Goal: Task Accomplishment & Management: Complete application form

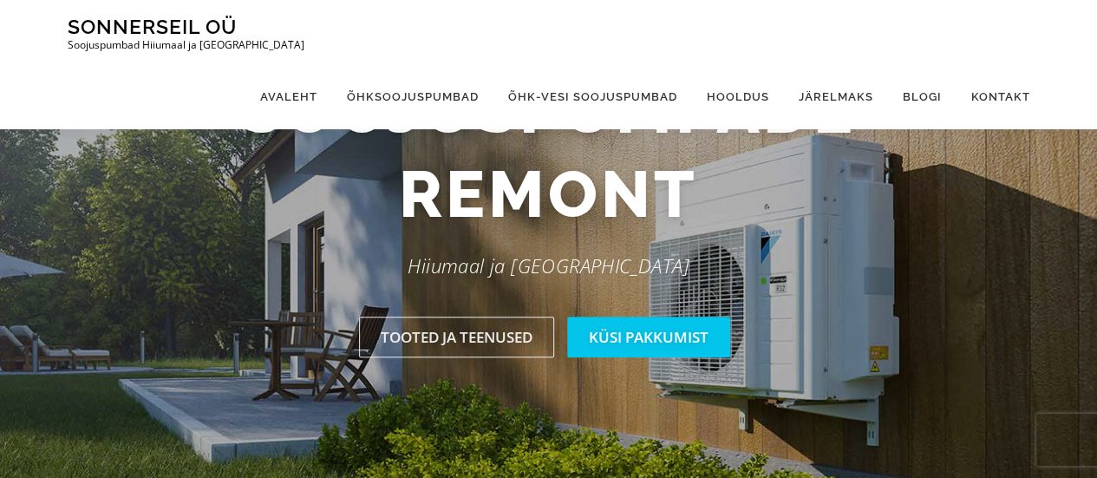
scroll to position [174, 0]
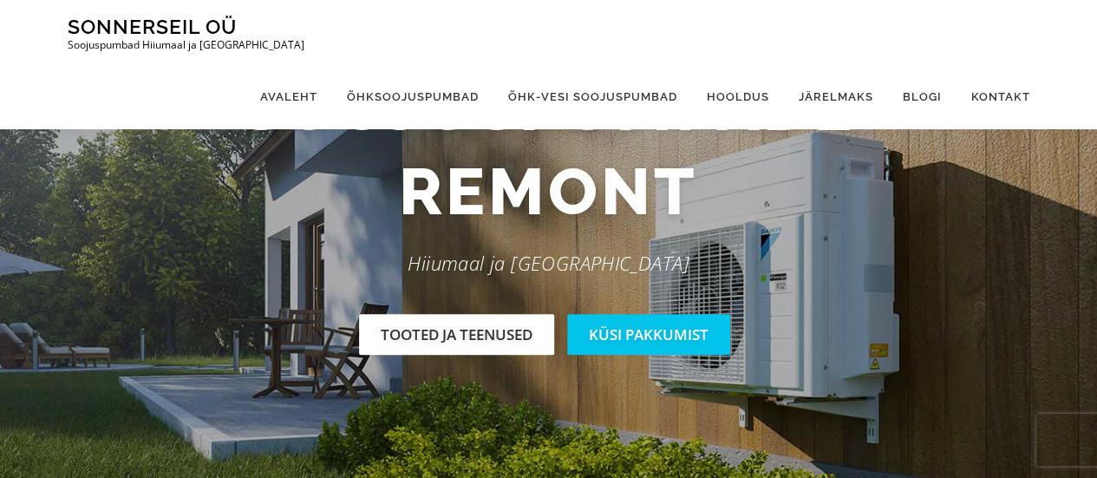
click at [411, 334] on link "Tooted ja teenused" at bounding box center [456, 334] width 195 height 41
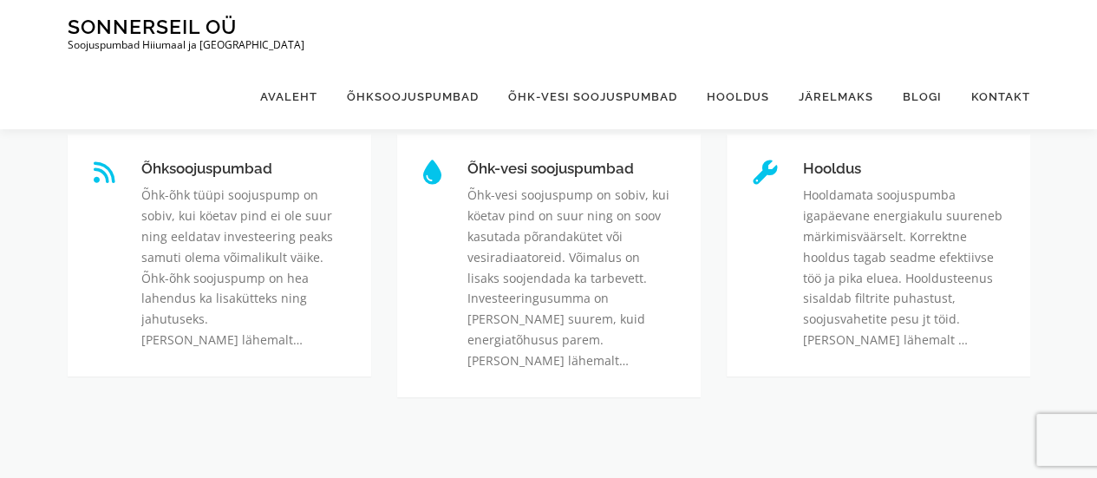
scroll to position [590, 0]
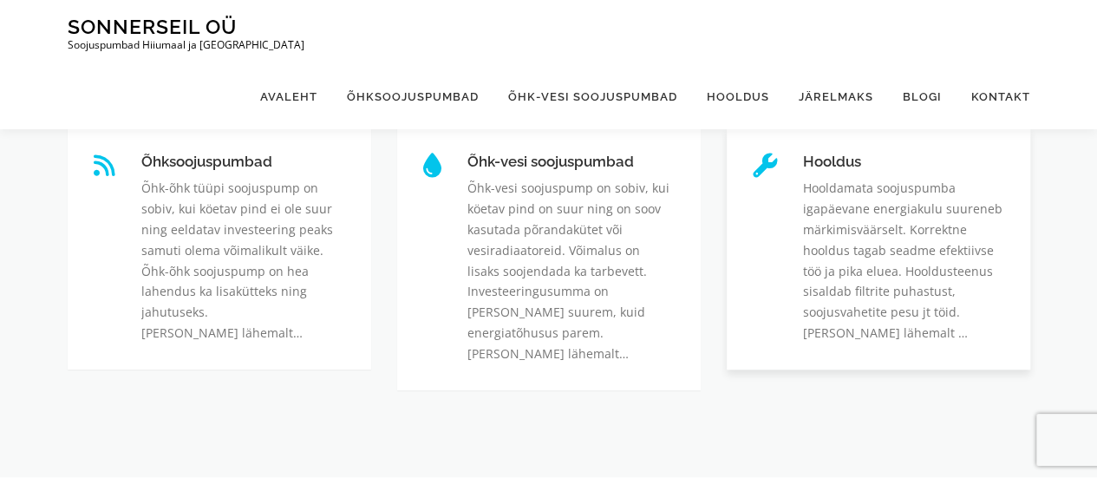
click at [803, 154] on link "Hooldus" at bounding box center [803, 154] width 0 height 0
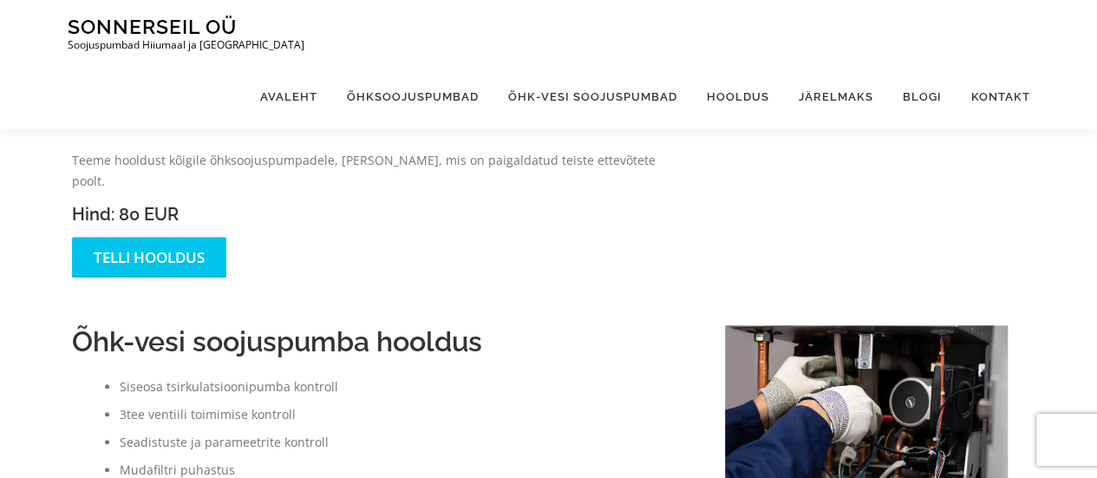
scroll to position [471, 0]
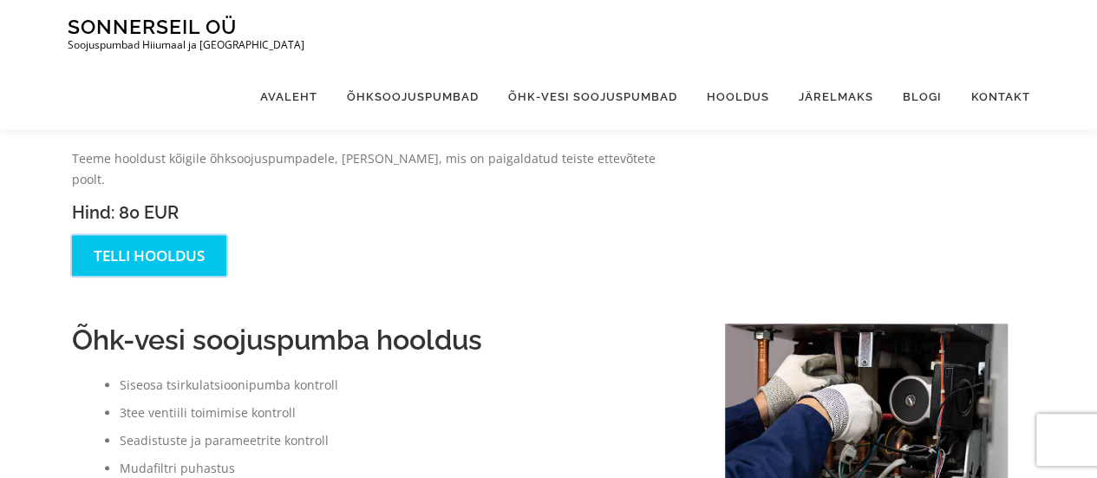
click at [128, 244] on link "Telli hooldus" at bounding box center [149, 255] width 154 height 41
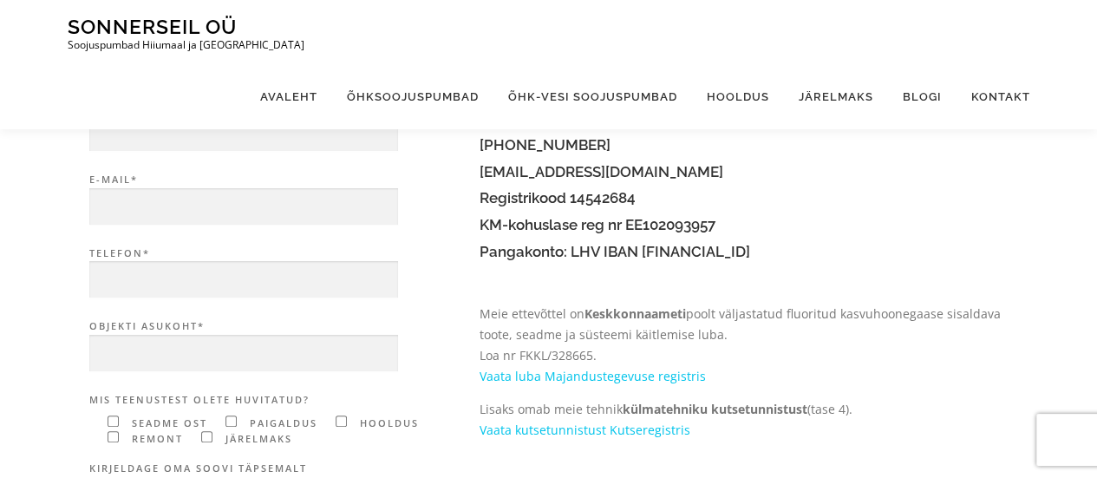
scroll to position [170, 0]
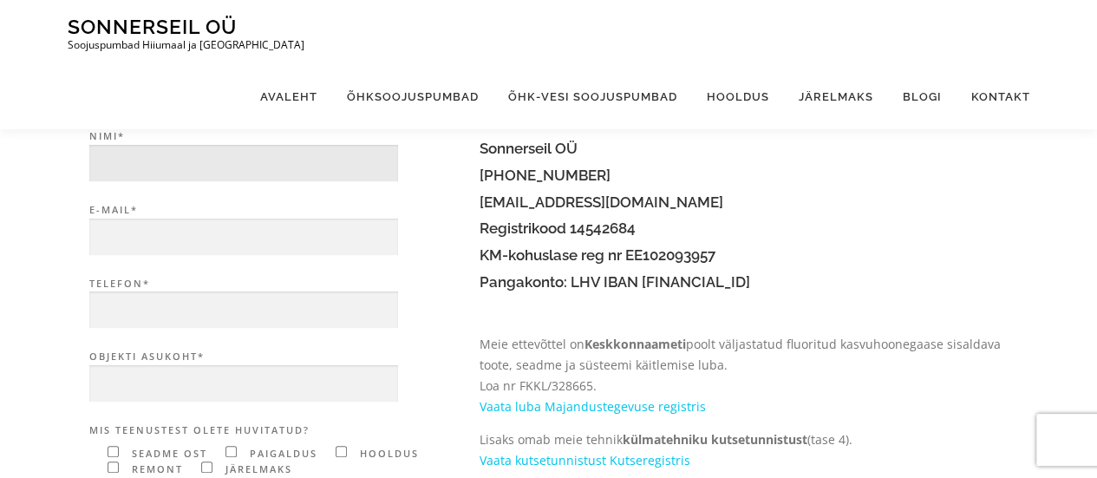
click at [183, 164] on input "Nimi*" at bounding box center [243, 163] width 309 height 37
type input "Meril Lauter"
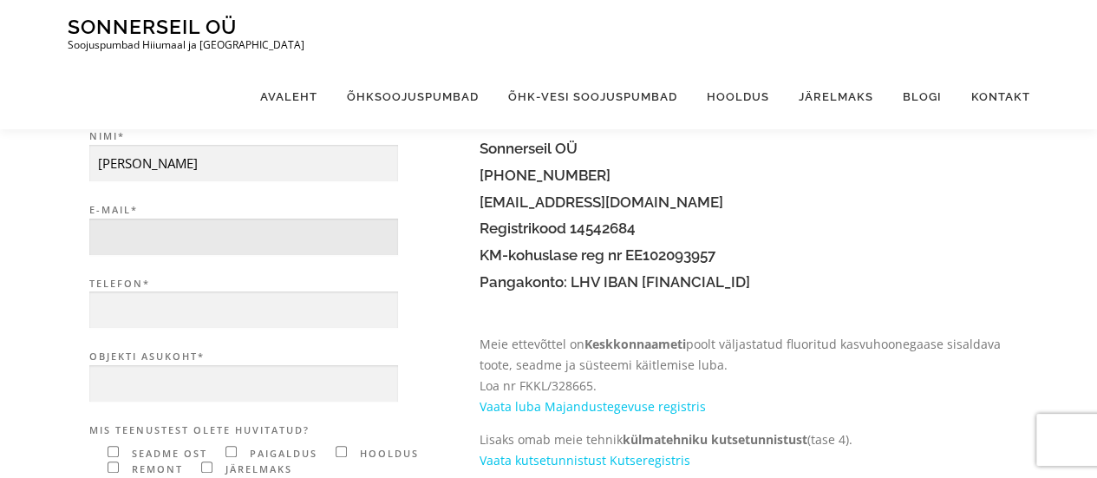
type input "meril.lauter@gmail.com"
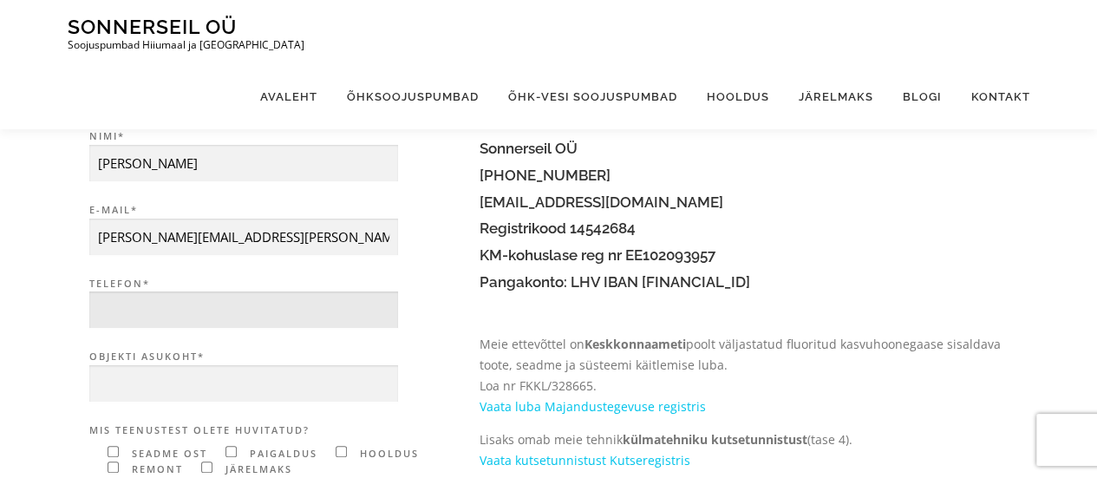
type input "5227050"
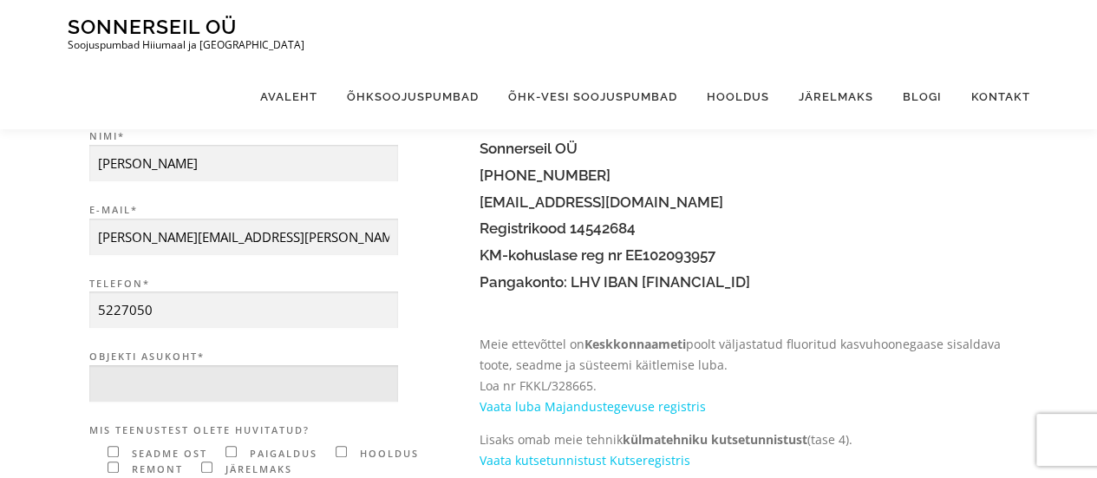
click at [134, 390] on input "Objekti asukoht*" at bounding box center [243, 383] width 309 height 37
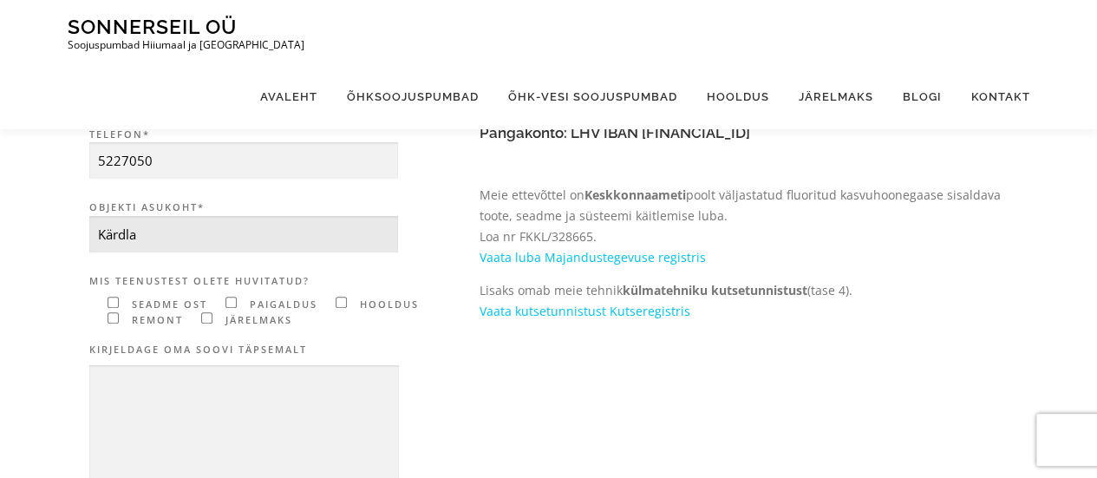
scroll to position [331, 0]
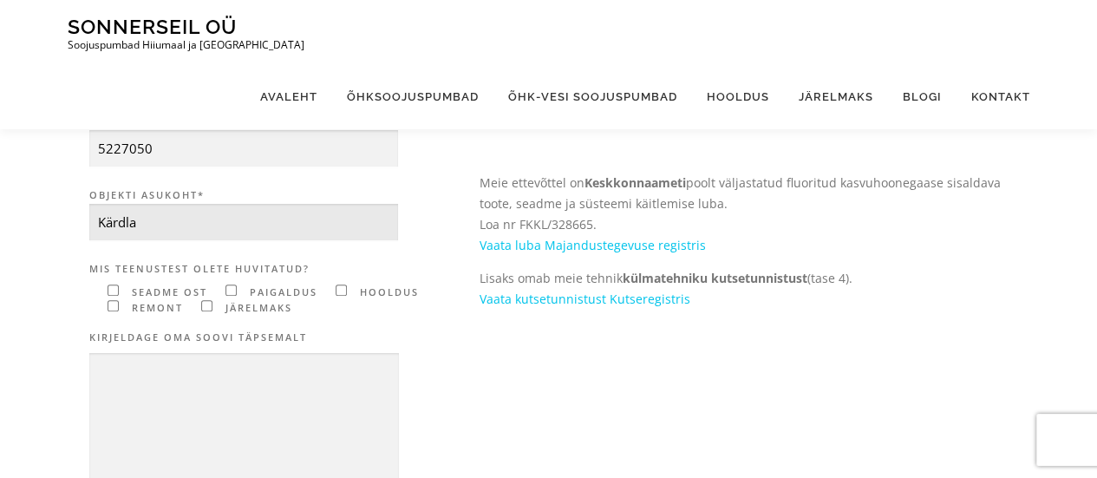
type input "Kärdla"
click at [342, 287] on input"] "Contact form" at bounding box center [341, 290] width 11 height 11
checkbox input"] "true"
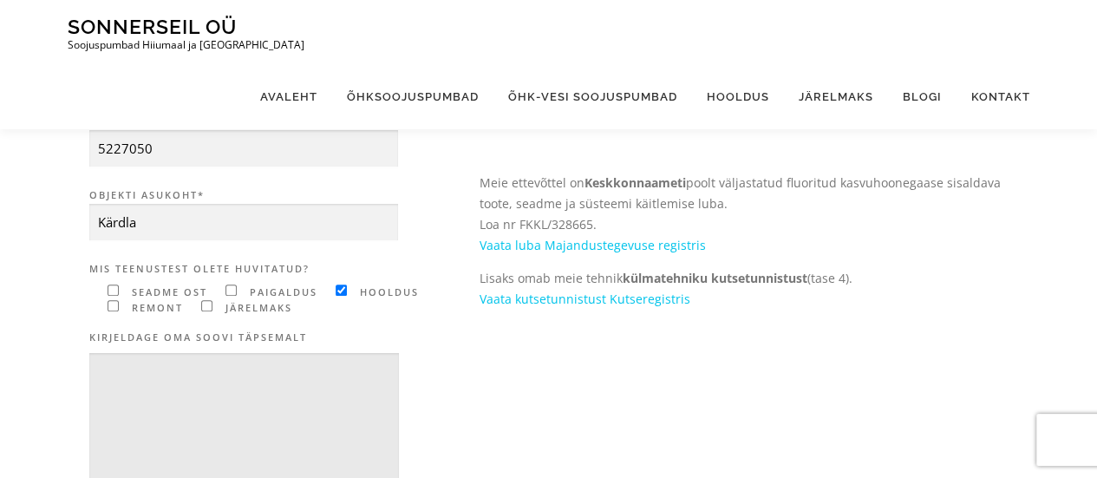
click at [165, 387] on textarea "Contact form" at bounding box center [244, 457] width 310 height 209
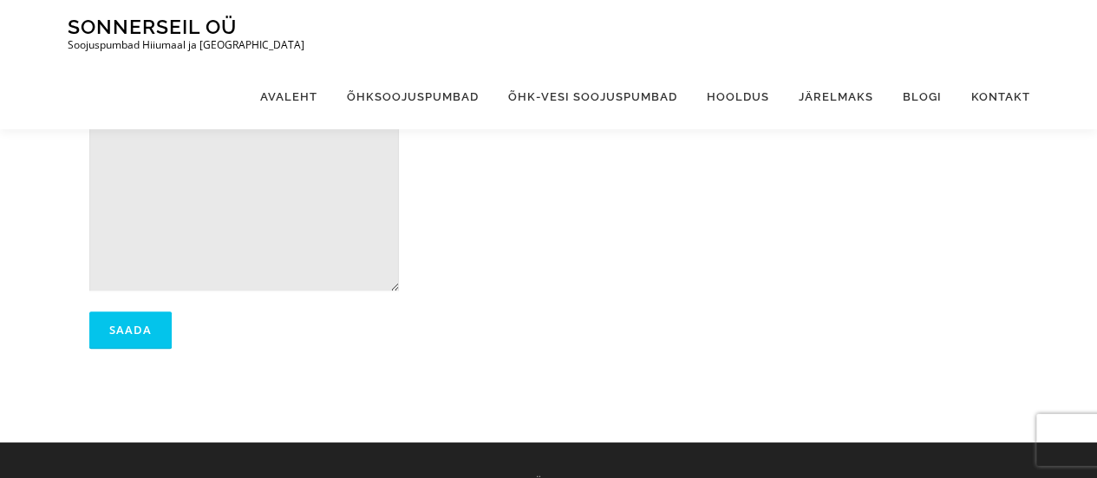
scroll to position [608, 0]
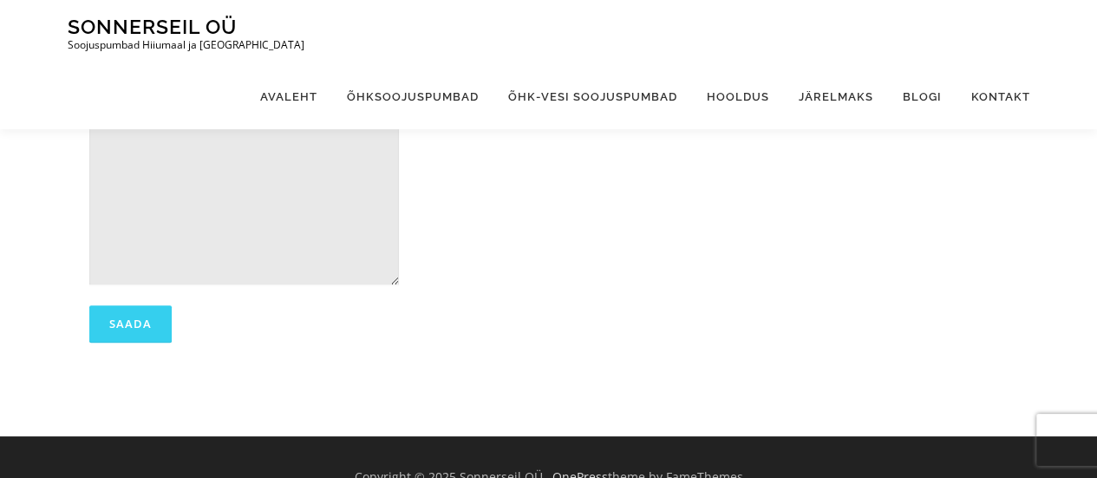
type textarea "Tere! Soovin õhksoojuspumba hooldust, ega ei ole aega pakkuda homme - ülehomme?"
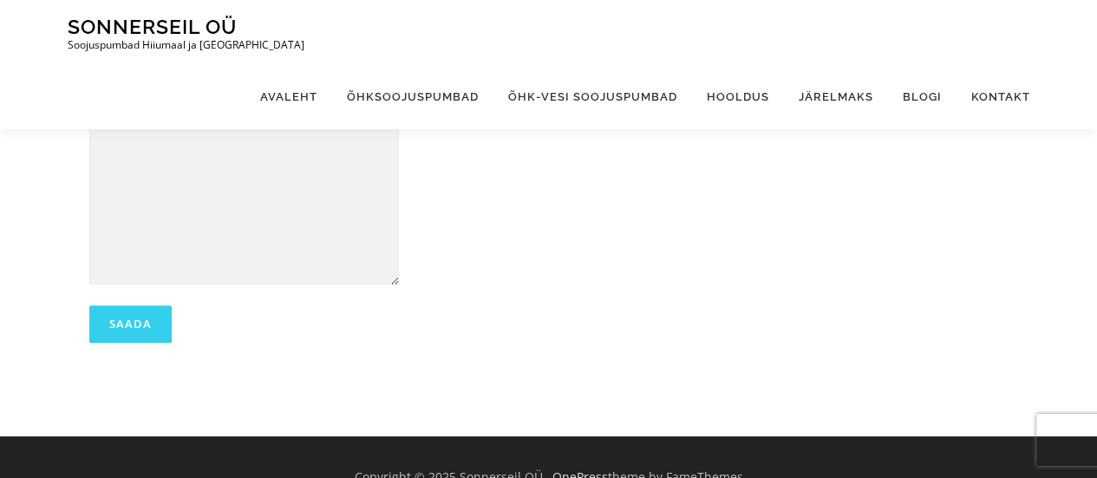
click at [134, 318] on input "Saada" at bounding box center [130, 323] width 82 height 37
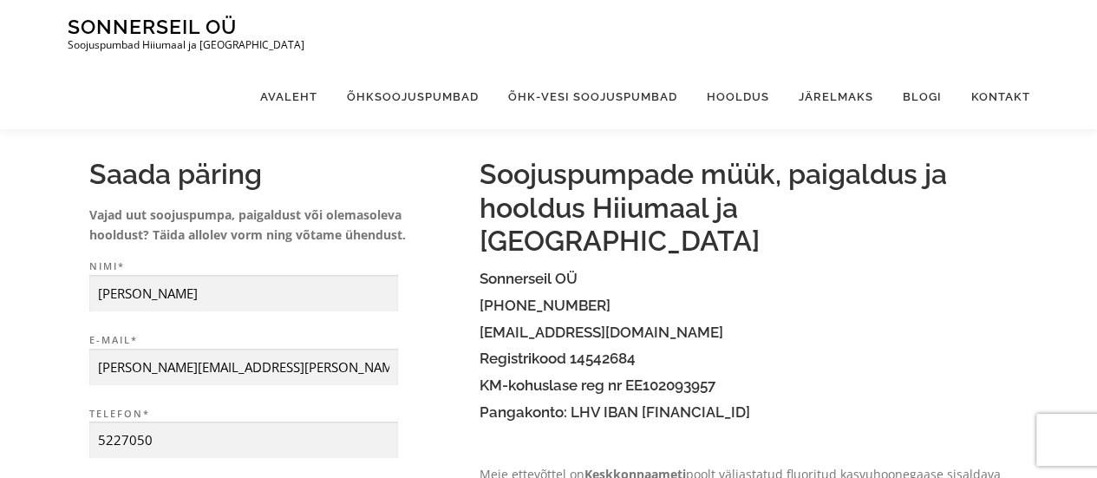
scroll to position [0, 0]
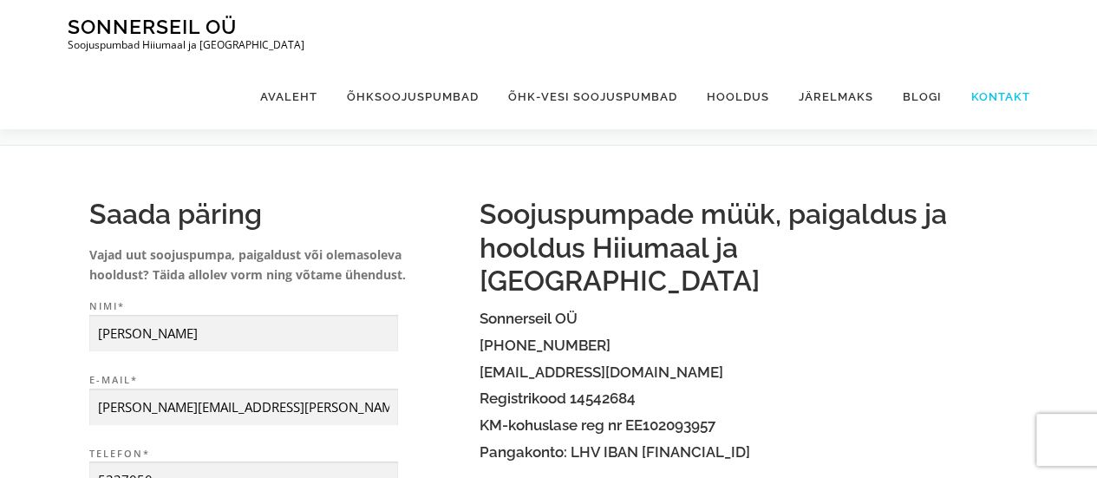
click at [1017, 64] on link "Kontakt" at bounding box center [994, 96] width 74 height 65
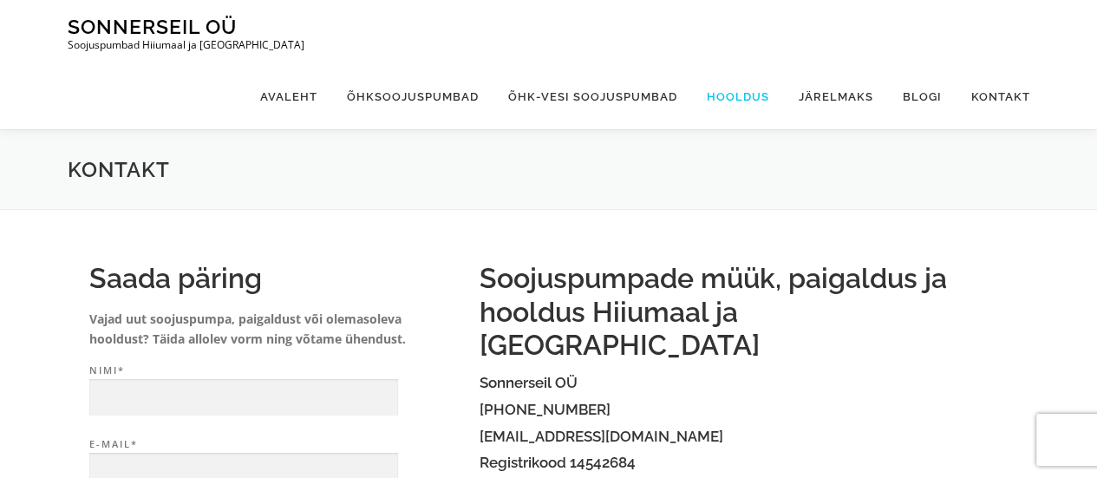
click at [742, 64] on link "Hooldus" at bounding box center [738, 96] width 92 height 65
